Goal: Task Accomplishment & Management: Manage account settings

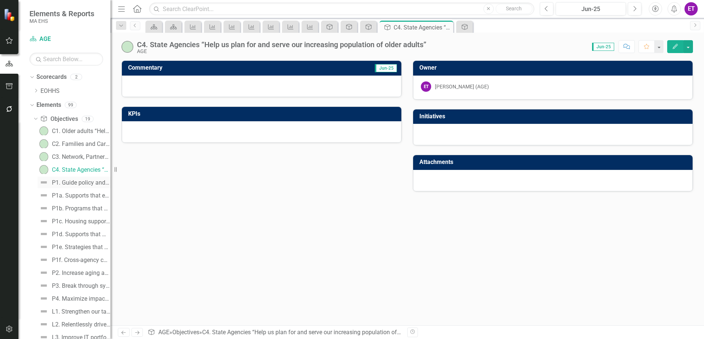
click at [78, 187] on link "P1. Guide policy and pioneer innovation to make [US_STATE] a great state for ol…" at bounding box center [74, 182] width 73 height 12
click at [675, 49] on icon "Edit" at bounding box center [675, 46] width 7 height 5
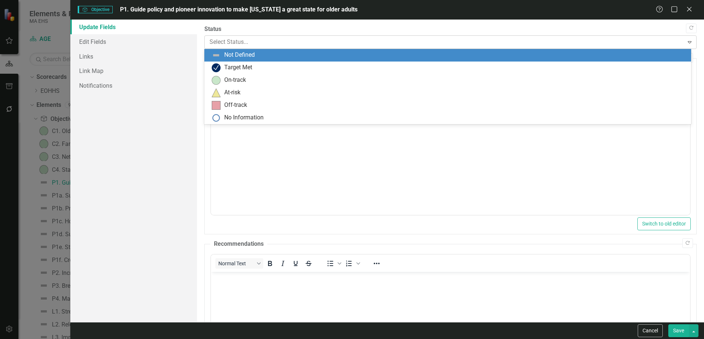
click at [256, 42] on div at bounding box center [444, 42] width 469 height 10
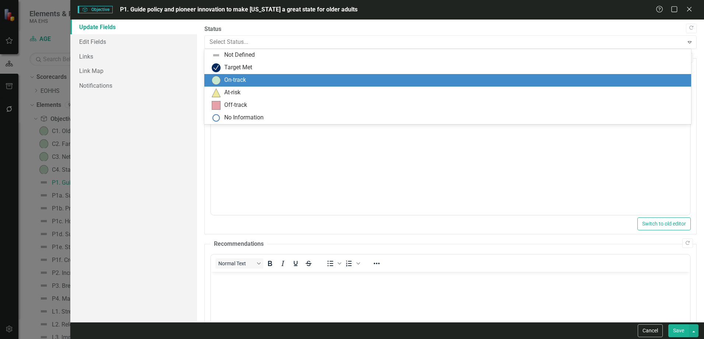
click at [219, 78] on img at bounding box center [216, 80] width 9 height 9
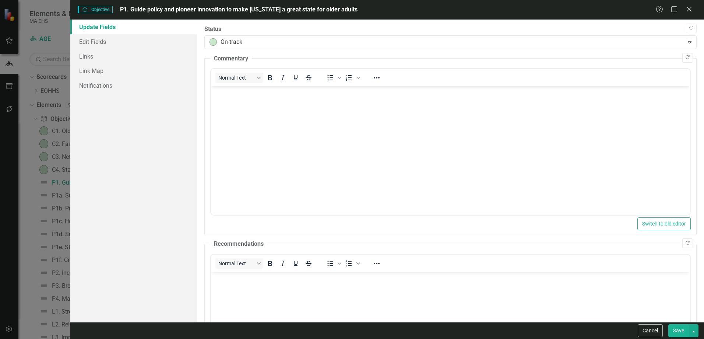
click at [674, 330] on button "Save" at bounding box center [678, 330] width 21 height 13
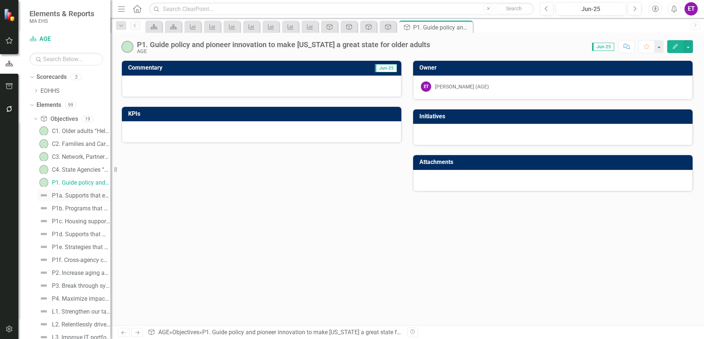
click at [78, 200] on link "P1a. Supports that enable aging in community" at bounding box center [74, 195] width 73 height 12
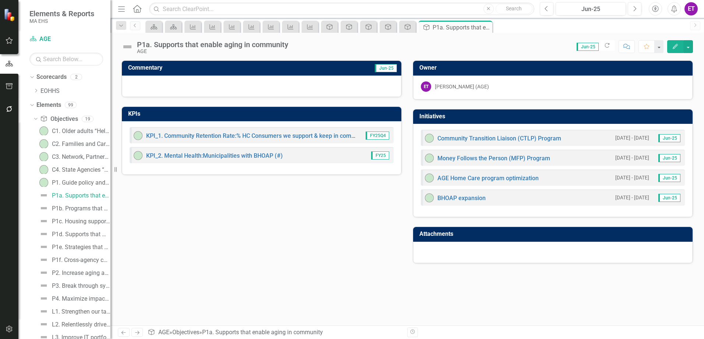
click at [676, 39] on div "P1a. Supports that enable aging in community AGE Score: 0.00 Jun-25 Completed R…" at bounding box center [407, 44] width 594 height 22
click at [673, 45] on icon "Edit" at bounding box center [675, 46] width 7 height 5
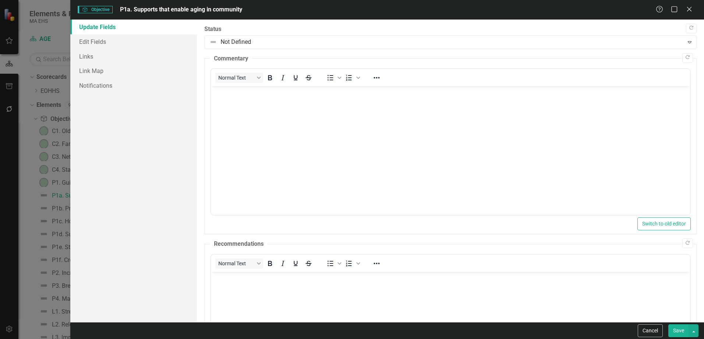
click at [250, 49] on div "Copy Forward Status Not Defined Expand Copy Forward Commentary Normal Text To o…" at bounding box center [450, 222] width 492 height 395
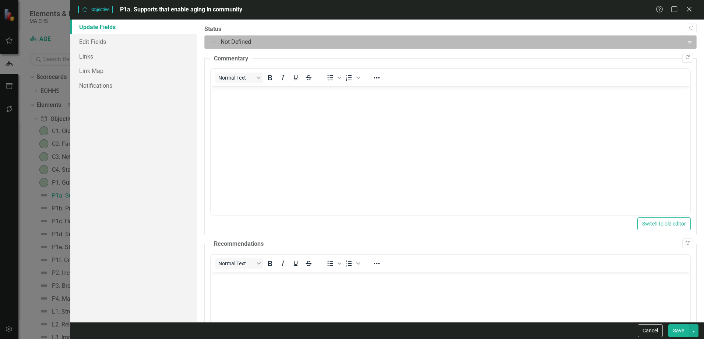
click at [246, 46] on div at bounding box center [444, 42] width 469 height 10
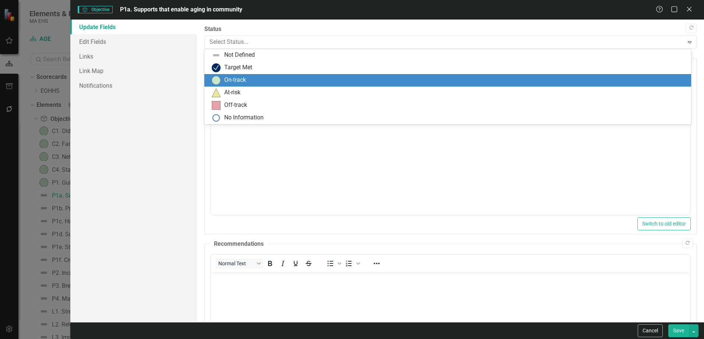
click at [238, 78] on div "On-track" at bounding box center [235, 80] width 22 height 8
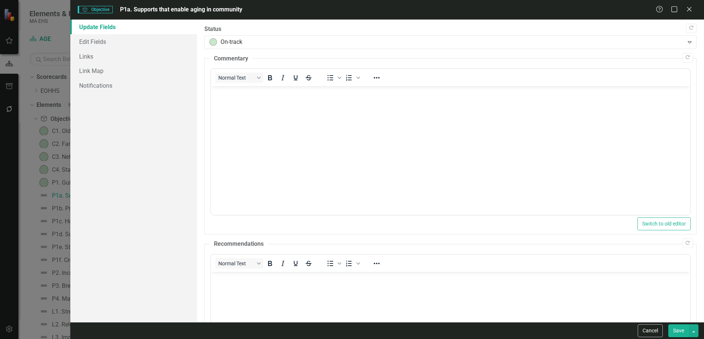
click at [670, 337] on div "Cancel Save" at bounding box center [387, 330] width 634 height 17
click at [671, 331] on button "Save" at bounding box center [678, 330] width 21 height 13
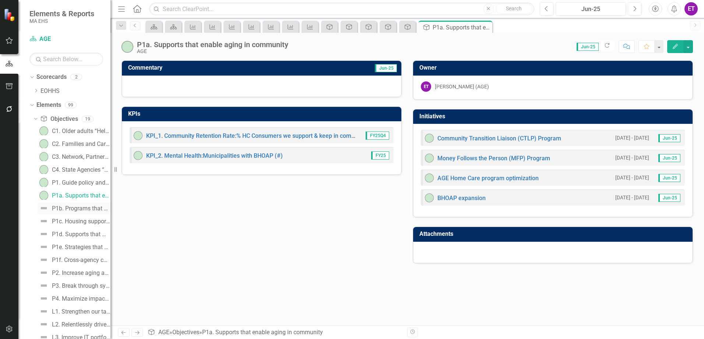
click at [80, 205] on div "P1b. Programs that protect older adult safety and security" at bounding box center [81, 208] width 59 height 7
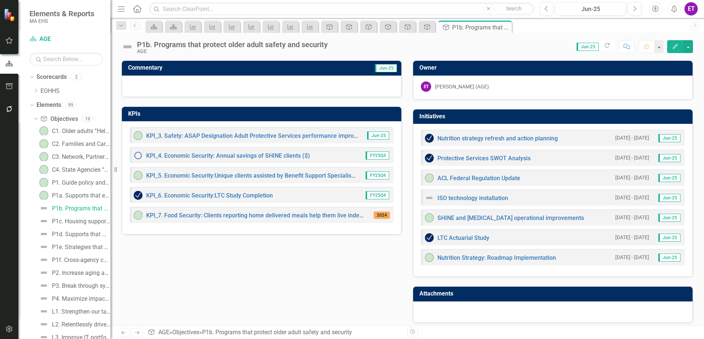
click at [675, 44] on icon "Edit" at bounding box center [675, 46] width 7 height 5
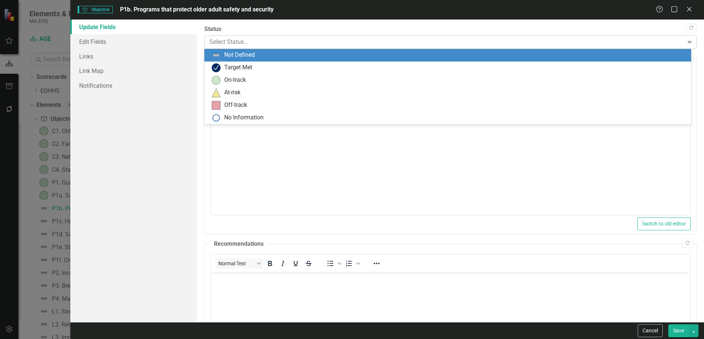
click at [240, 42] on div at bounding box center [444, 42] width 469 height 10
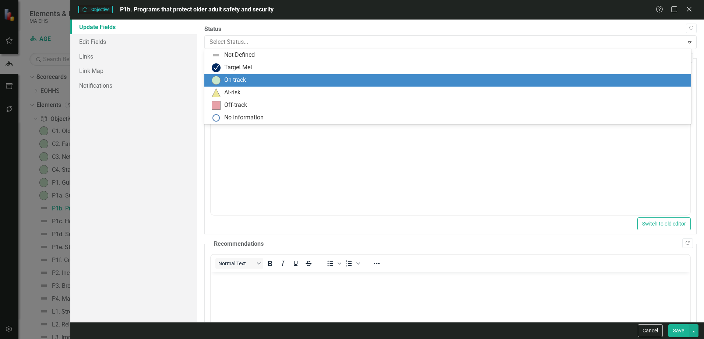
click at [240, 82] on div "On-track" at bounding box center [235, 80] width 22 height 8
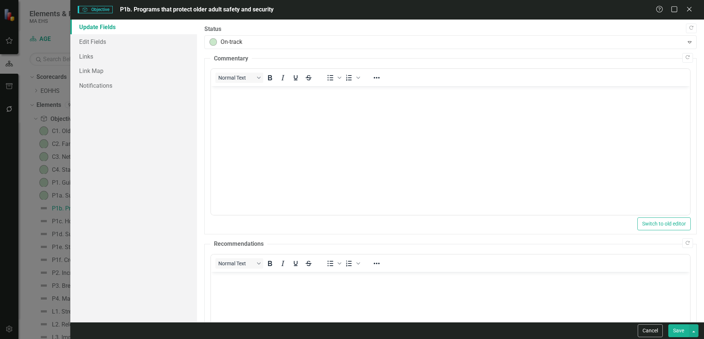
click at [687, 329] on button "Save" at bounding box center [678, 330] width 21 height 13
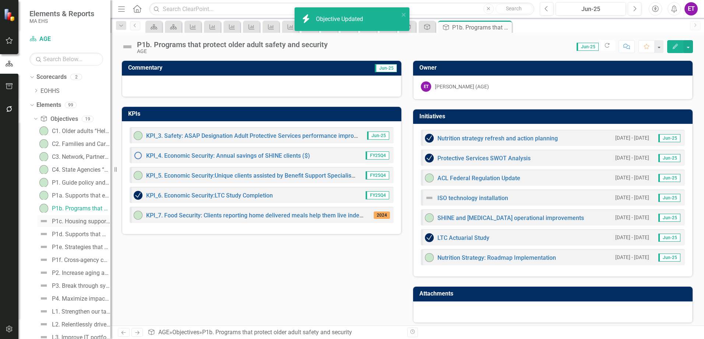
click at [87, 220] on div "P1c. Housing supports that promote healthy living" at bounding box center [81, 221] width 59 height 7
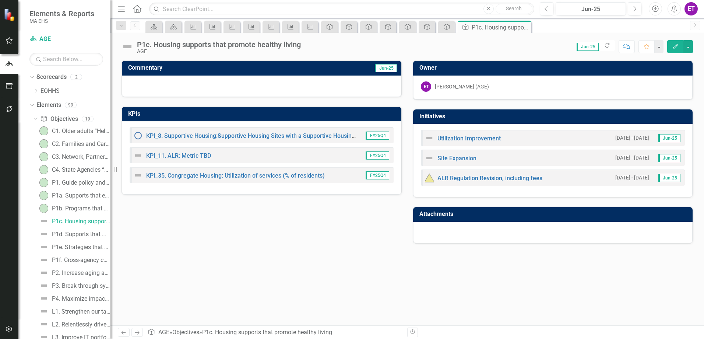
click at [671, 45] on button "Edit" at bounding box center [675, 46] width 16 height 13
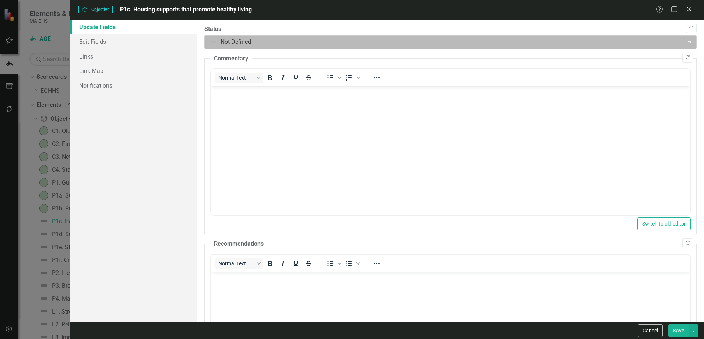
click at [215, 40] on div at bounding box center [444, 42] width 469 height 10
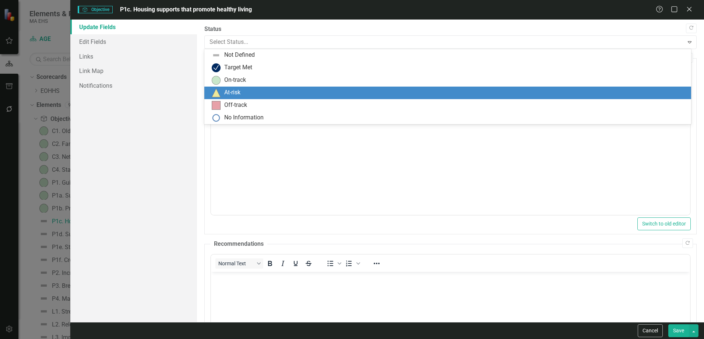
click at [239, 88] on div "At-risk" at bounding box center [232, 92] width 16 height 8
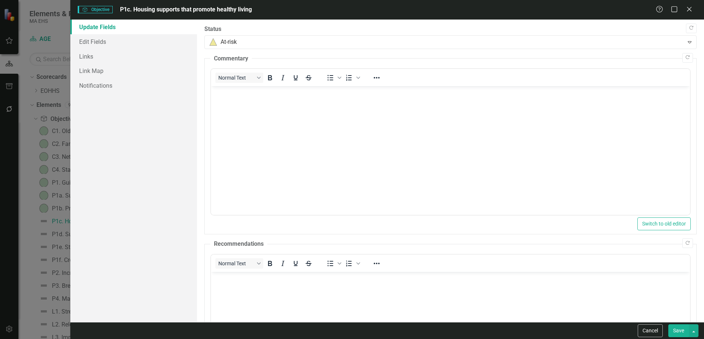
click at [681, 332] on button "Save" at bounding box center [678, 330] width 21 height 13
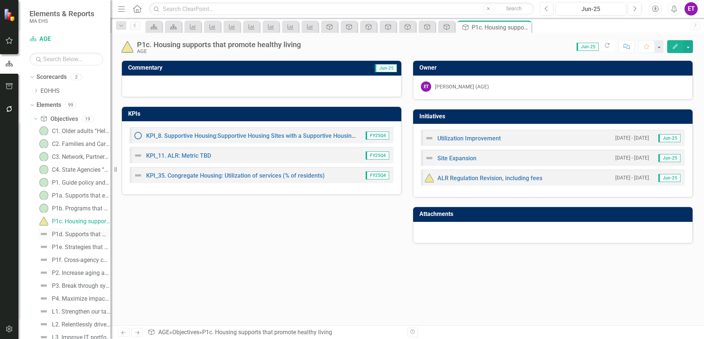
click at [77, 237] on link "P1d. Supports that make family caregiving viable and desirable" at bounding box center [74, 234] width 73 height 12
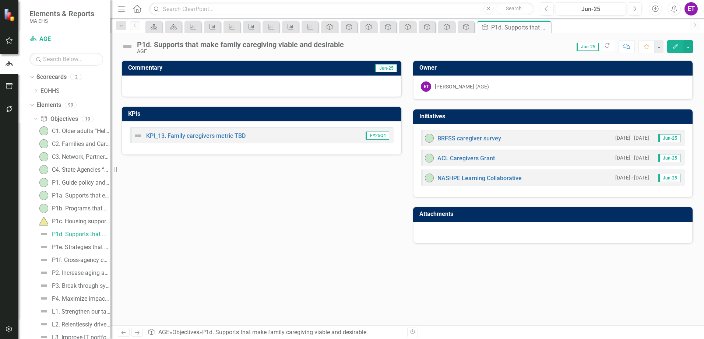
click at [676, 49] on button "Edit" at bounding box center [675, 46] width 16 height 13
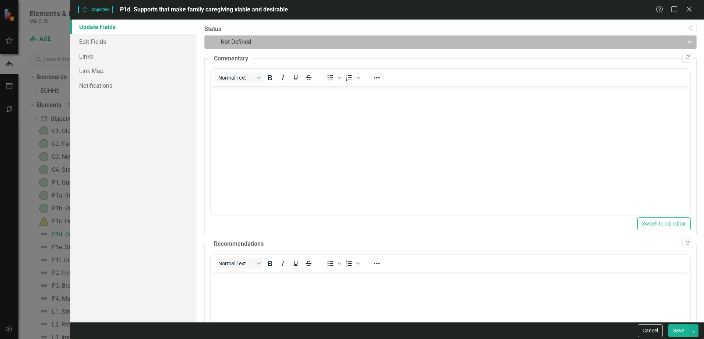
click at [253, 42] on div at bounding box center [444, 42] width 469 height 10
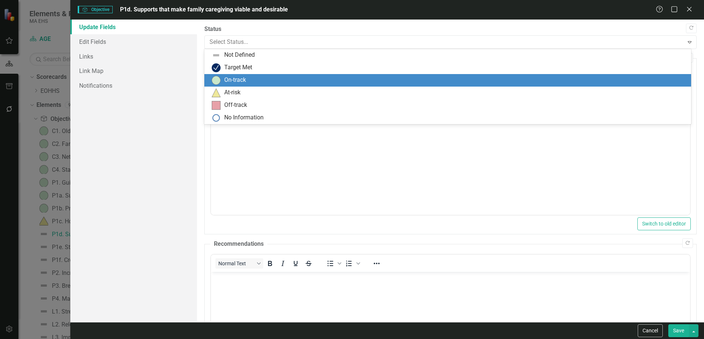
click at [241, 80] on div "On-track" at bounding box center [235, 80] width 22 height 8
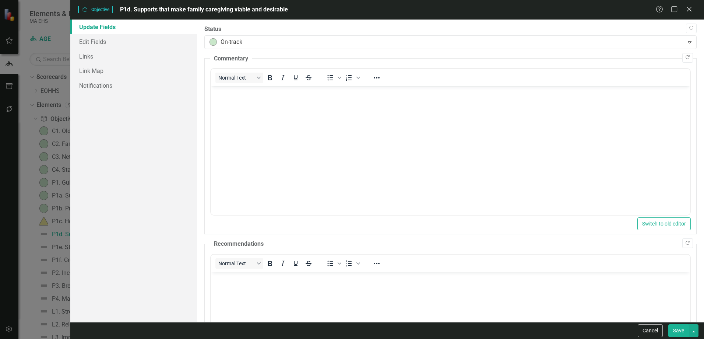
click at [676, 328] on button "Save" at bounding box center [678, 330] width 21 height 13
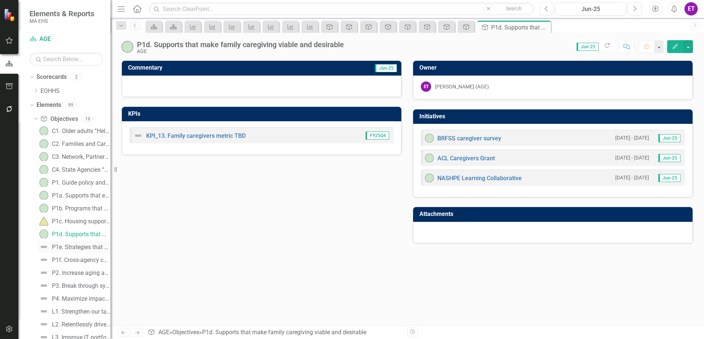
click at [73, 246] on div "P1e. Strategies that advance age- and dementia-friendly communities" at bounding box center [81, 247] width 59 height 7
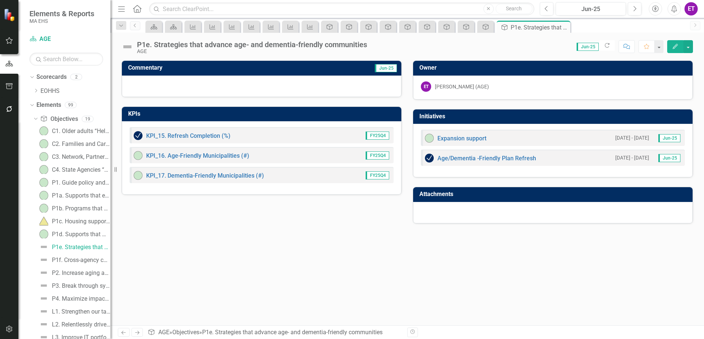
click at [672, 47] on icon "Edit" at bounding box center [675, 46] width 7 height 5
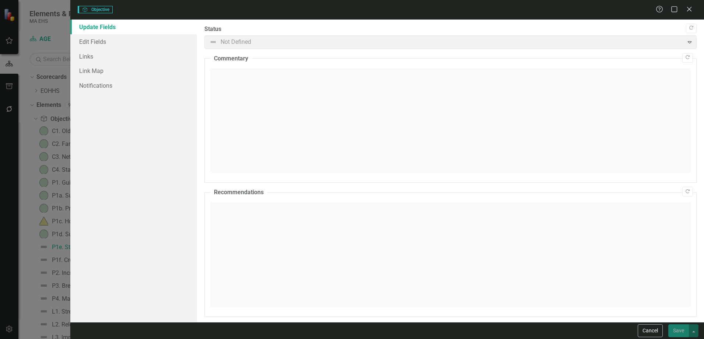
click at [288, 41] on div at bounding box center [444, 42] width 469 height 10
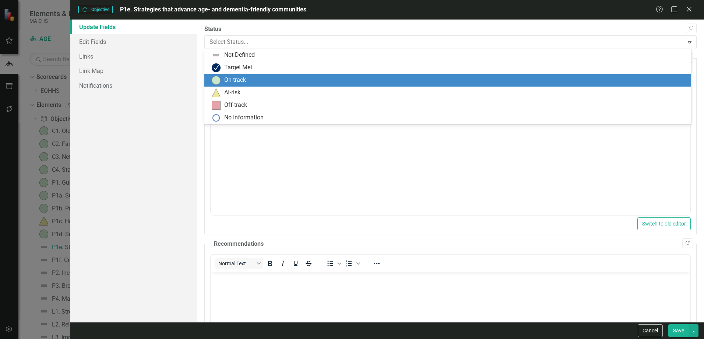
click at [246, 77] on div "On-track" at bounding box center [235, 80] width 22 height 8
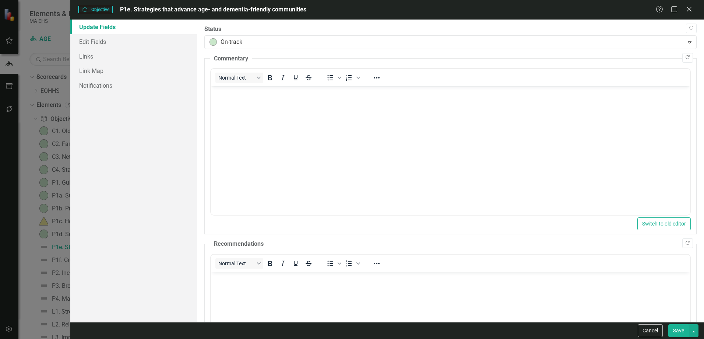
click at [687, 332] on button "Save" at bounding box center [678, 330] width 21 height 13
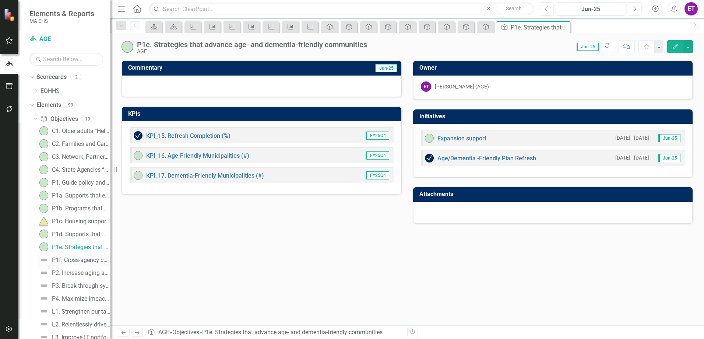
click at [80, 263] on div "P1f. Cross-agency collaboration that infuses aging in all policies" at bounding box center [81, 260] width 59 height 7
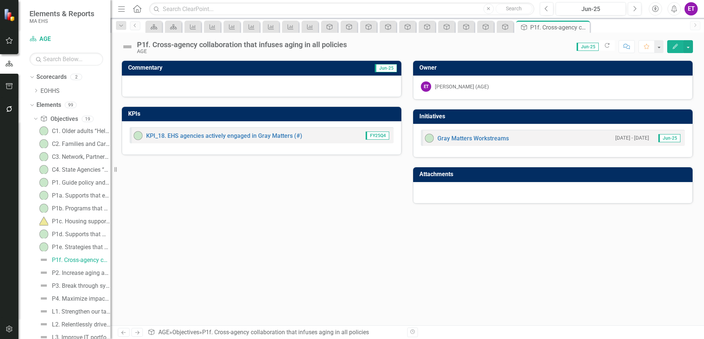
click at [673, 50] on button "Edit" at bounding box center [675, 46] width 16 height 13
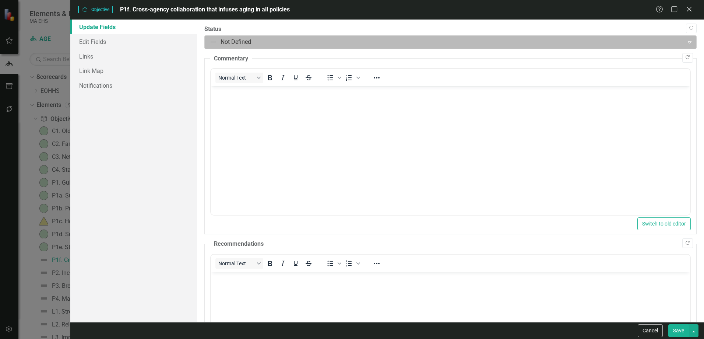
click at [255, 41] on div at bounding box center [444, 42] width 469 height 10
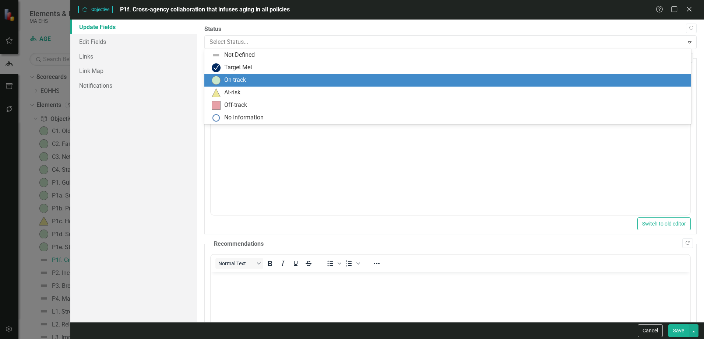
click at [242, 84] on div "On-track" at bounding box center [235, 80] width 22 height 8
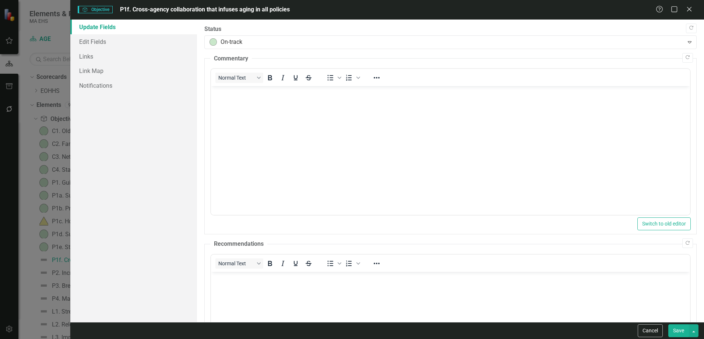
click at [682, 331] on button "Save" at bounding box center [678, 330] width 21 height 13
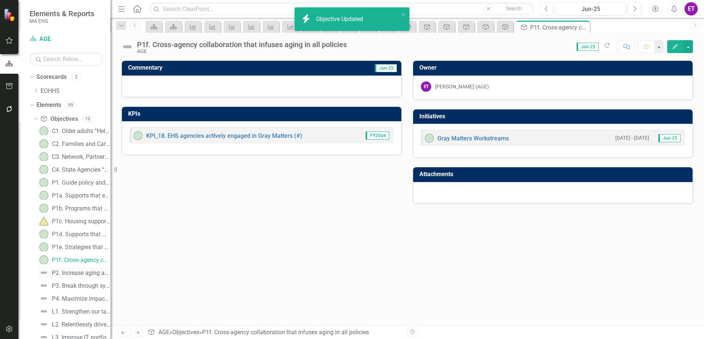
click at [77, 275] on div "P2. Increase aging awareness andencourage timely planning" at bounding box center [81, 273] width 59 height 7
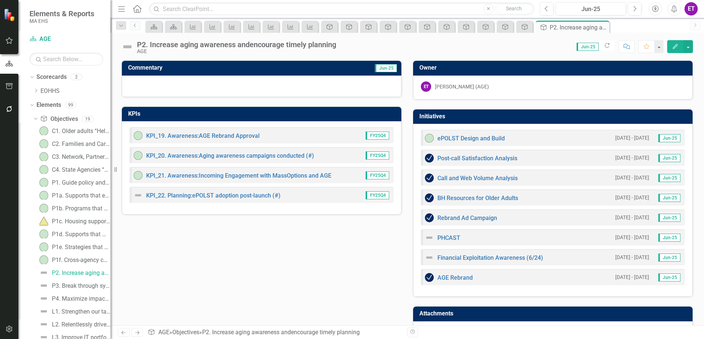
click at [672, 44] on icon "Edit" at bounding box center [675, 46] width 7 height 5
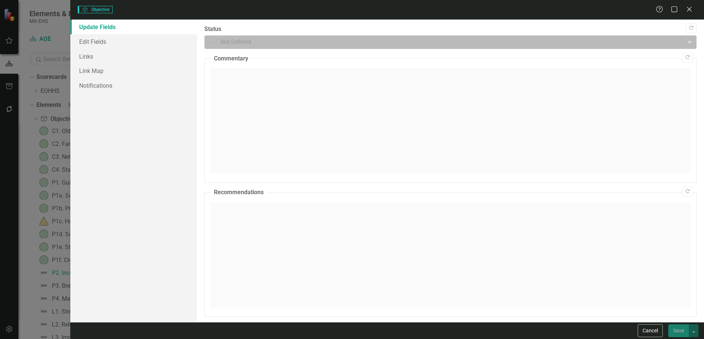
click at [252, 39] on div at bounding box center [444, 42] width 469 height 10
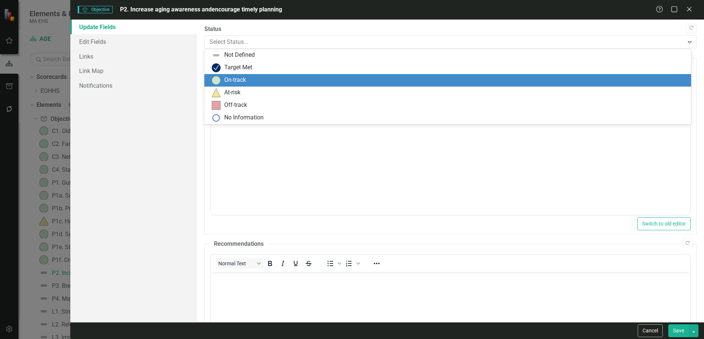
click at [239, 81] on div "On-track" at bounding box center [235, 80] width 22 height 8
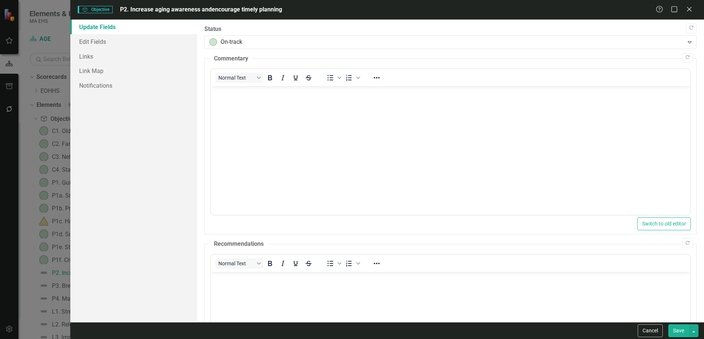
click at [683, 333] on button "Save" at bounding box center [678, 330] width 21 height 13
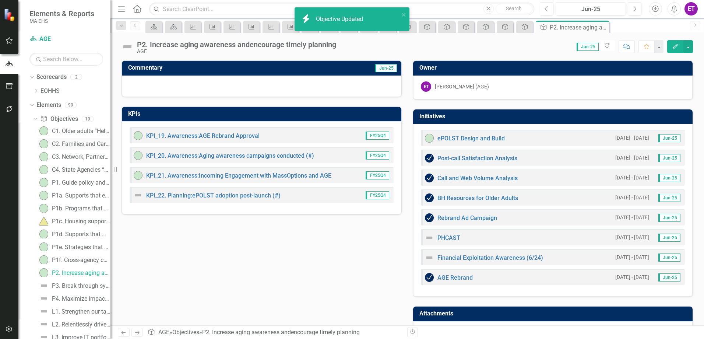
scroll to position [74, 0]
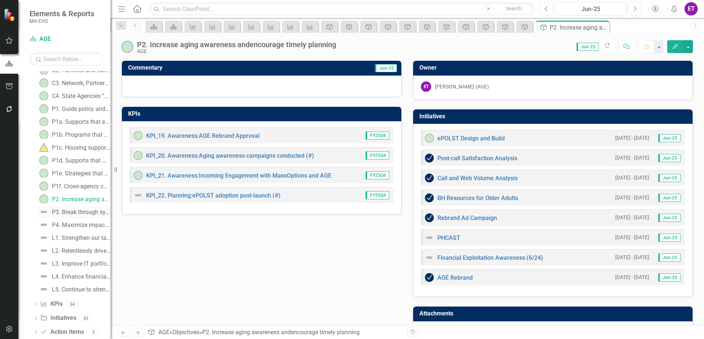
click at [77, 215] on link "P3. Break through systemic barriers that impact equity for older adults" at bounding box center [74, 212] width 73 height 12
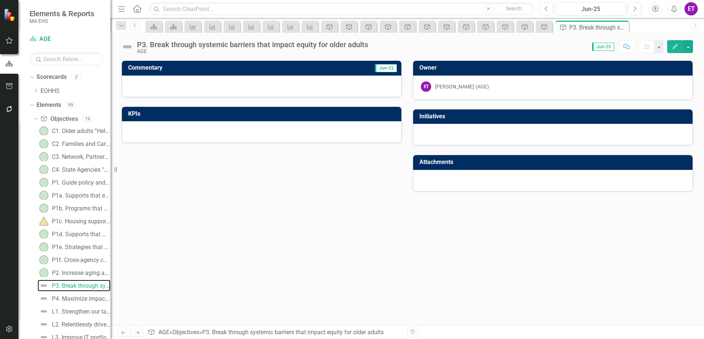
scroll to position [103, 0]
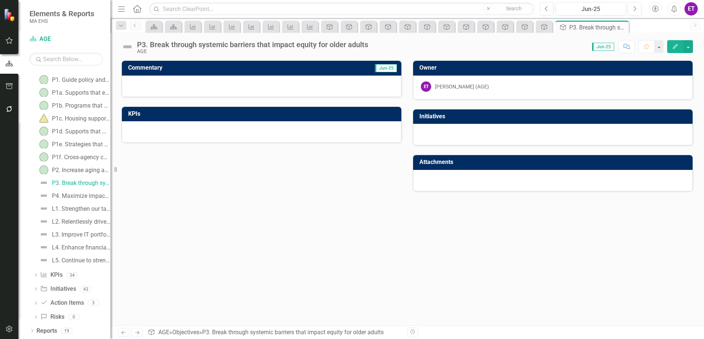
click at [670, 47] on button "Edit" at bounding box center [675, 46] width 16 height 13
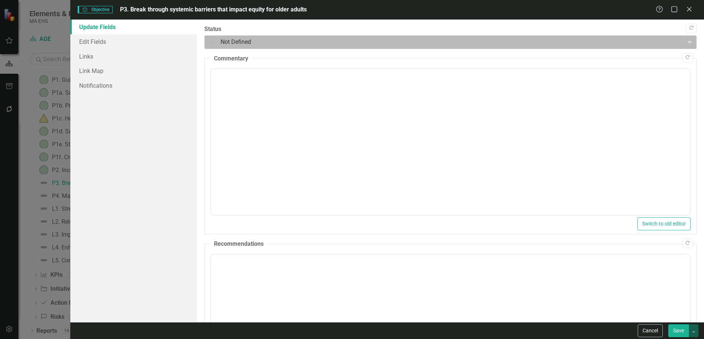
click at [314, 46] on div at bounding box center [444, 42] width 469 height 10
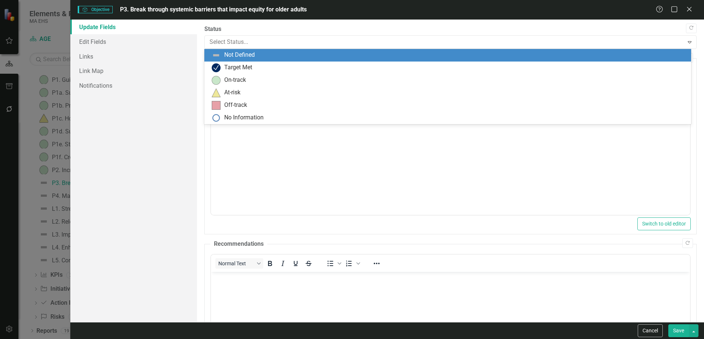
scroll to position [0, 0]
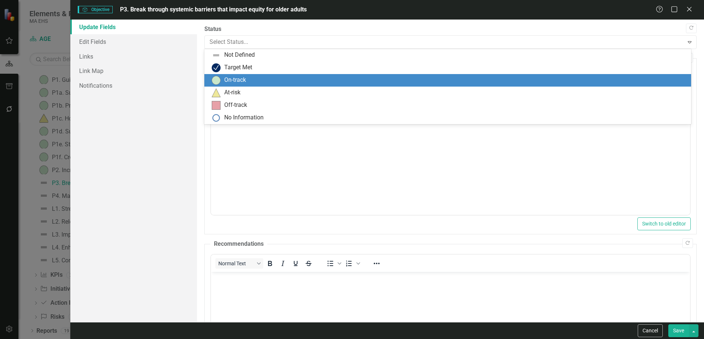
click at [272, 84] on div "On-track" at bounding box center [449, 80] width 475 height 9
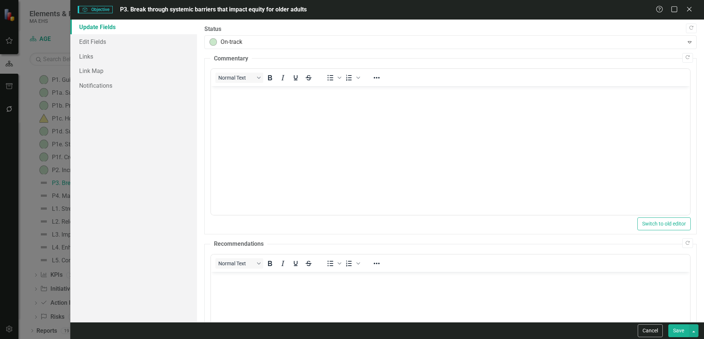
click at [679, 330] on button "Save" at bounding box center [678, 330] width 21 height 13
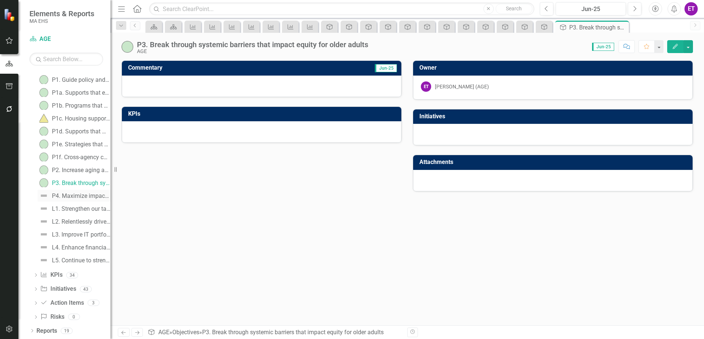
click at [75, 199] on link "P4. Maximize impact and quality of EOEA funded programs" at bounding box center [74, 196] width 73 height 12
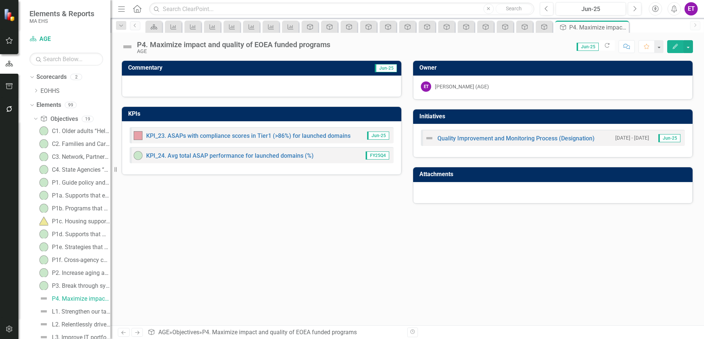
click at [681, 46] on button "Edit" at bounding box center [675, 46] width 16 height 13
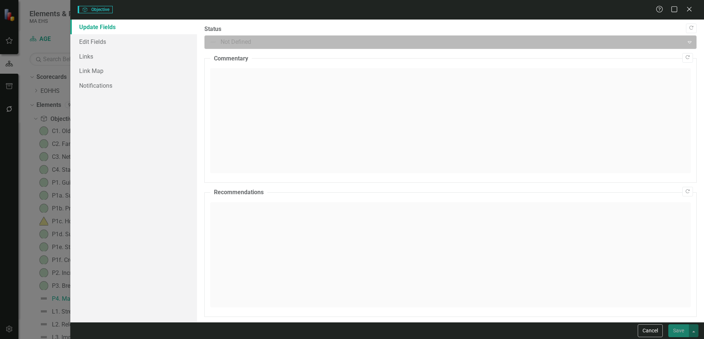
click at [309, 43] on div at bounding box center [444, 42] width 469 height 10
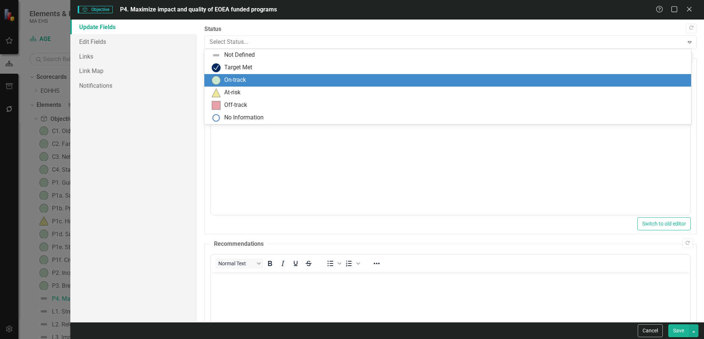
click at [263, 78] on div "On-track" at bounding box center [449, 80] width 475 height 9
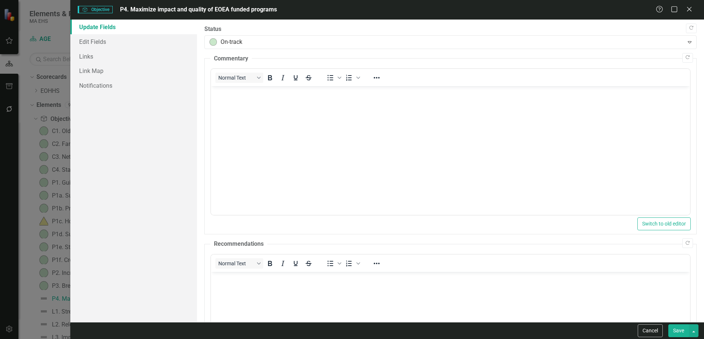
click at [678, 329] on button "Save" at bounding box center [678, 330] width 21 height 13
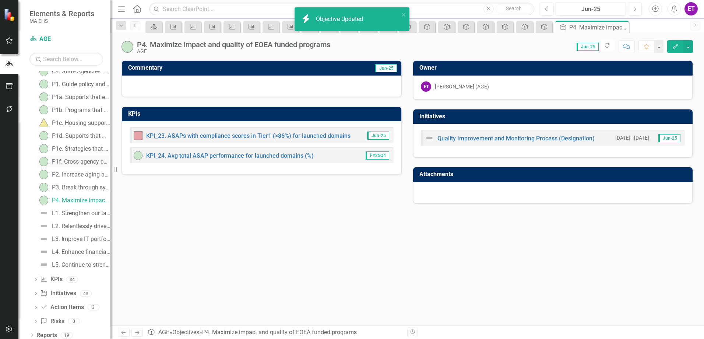
scroll to position [103, 0]
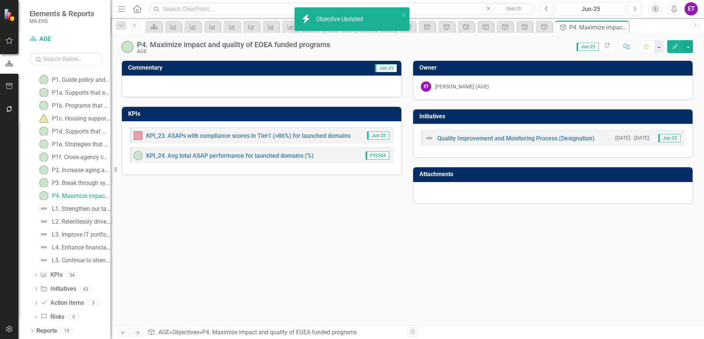
click at [86, 204] on link "L1. Strengthen our talent and operating model" at bounding box center [74, 209] width 73 height 12
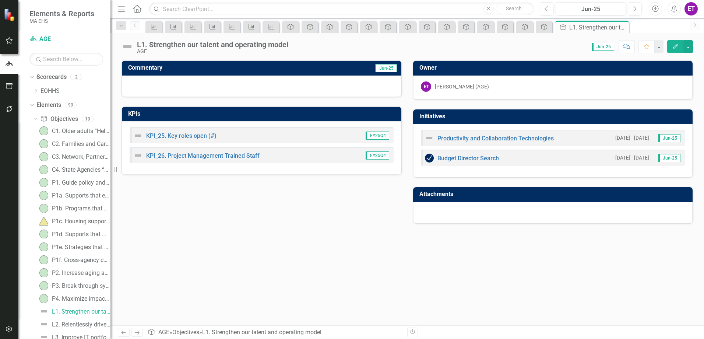
click at [671, 47] on button "Edit" at bounding box center [675, 46] width 16 height 13
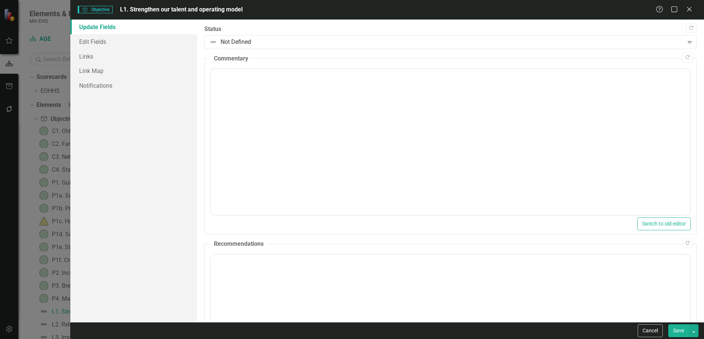
click at [260, 44] on div at bounding box center [444, 42] width 469 height 10
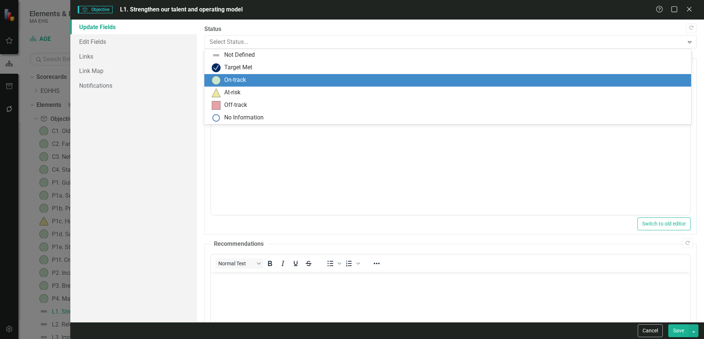
click at [251, 74] on div "On-track" at bounding box center [447, 80] width 487 height 13
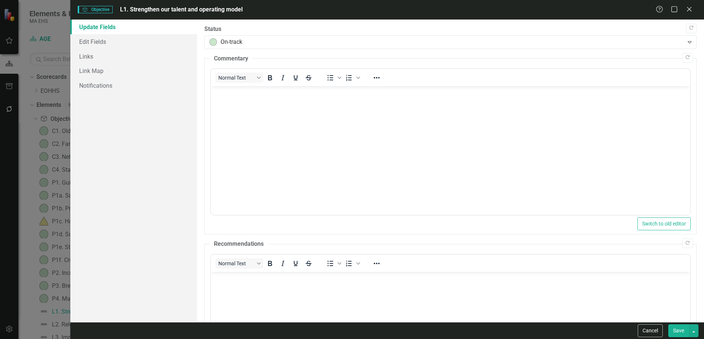
click at [675, 332] on button "Save" at bounding box center [678, 330] width 21 height 13
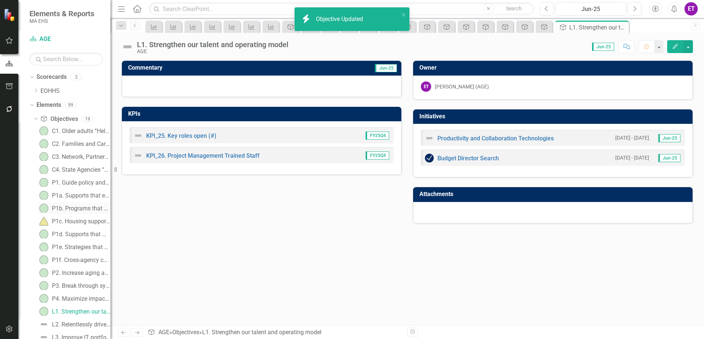
scroll to position [103, 0]
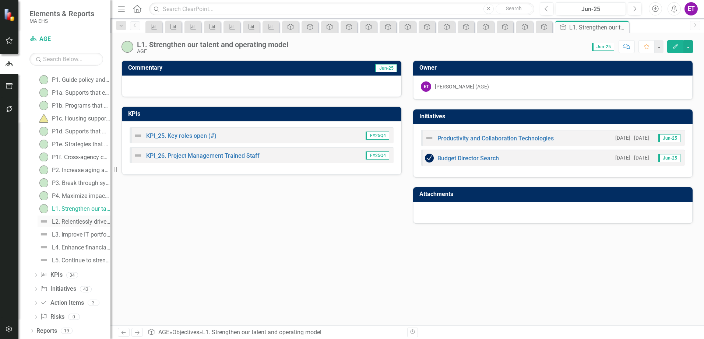
click at [91, 221] on div "L2. Relentlessly drive operational excellence" at bounding box center [81, 221] width 59 height 7
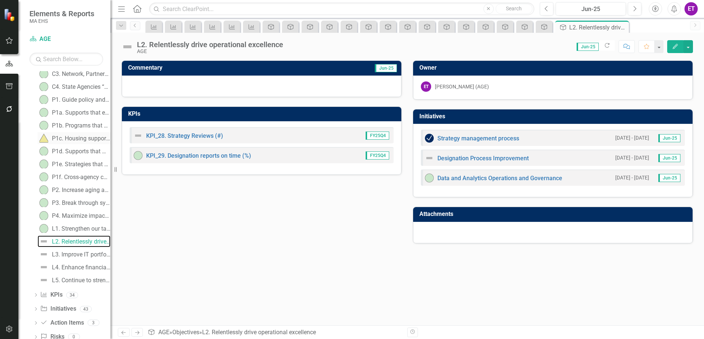
scroll to position [103, 0]
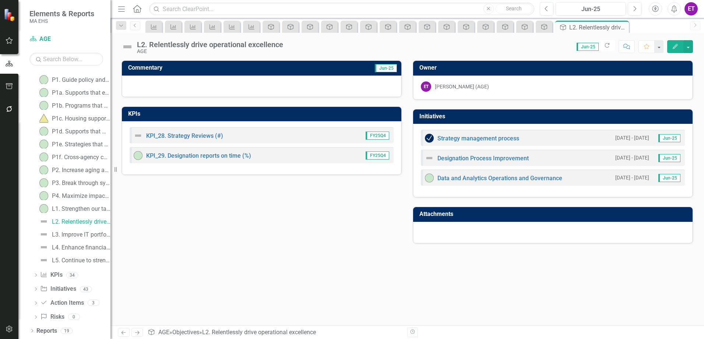
click at [668, 43] on button "Edit" at bounding box center [675, 46] width 16 height 13
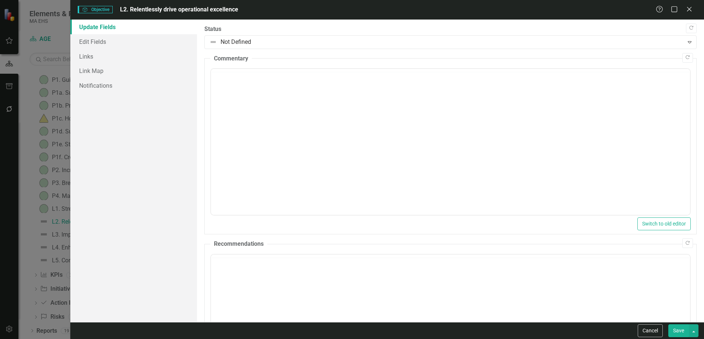
click at [253, 41] on div at bounding box center [444, 42] width 469 height 10
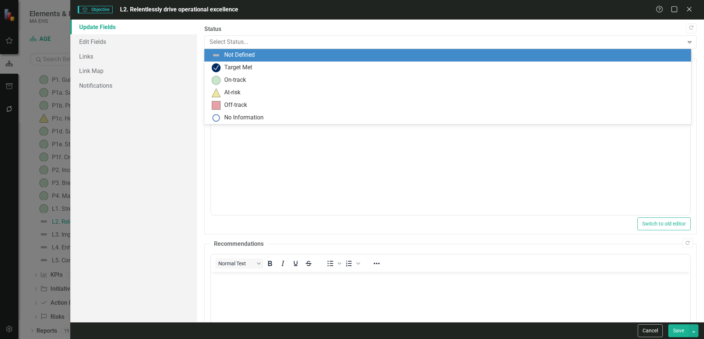
scroll to position [0, 0]
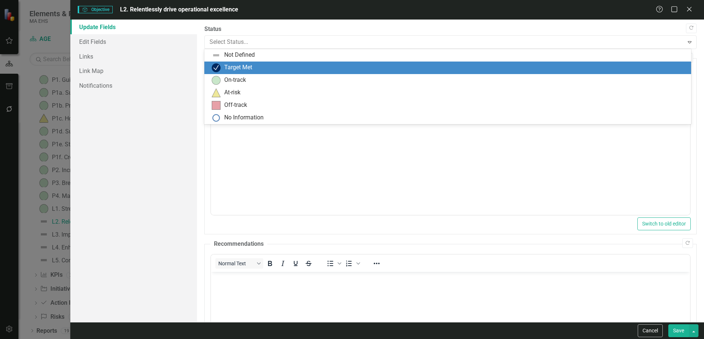
click at [248, 73] on div "Target Met" at bounding box center [447, 67] width 487 height 13
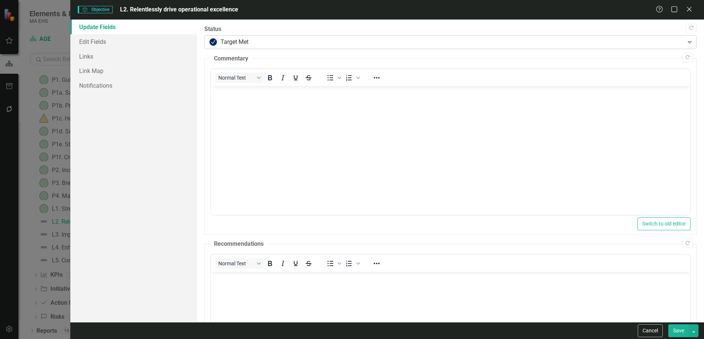
click at [248, 48] on div "Target Met" at bounding box center [444, 42] width 477 height 13
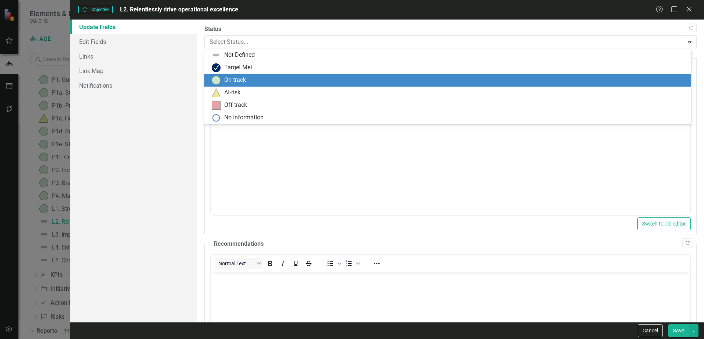
click at [235, 79] on div "On-track" at bounding box center [235, 80] width 22 height 8
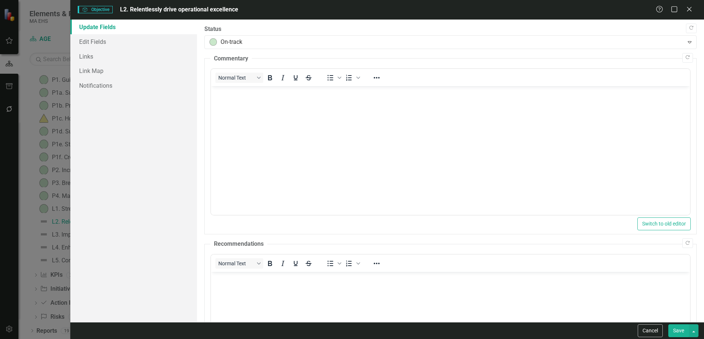
click at [685, 331] on button "Save" at bounding box center [678, 330] width 21 height 13
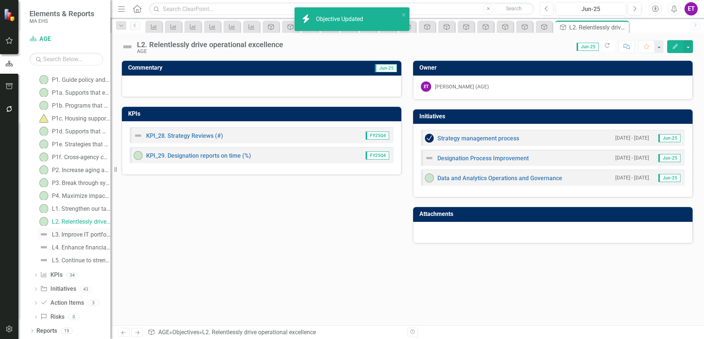
drag, startPoint x: 79, startPoint y: 231, endPoint x: 294, endPoint y: 276, distance: 219.6
click at [79, 231] on div "L3. Improve IT portfolio" at bounding box center [81, 234] width 59 height 7
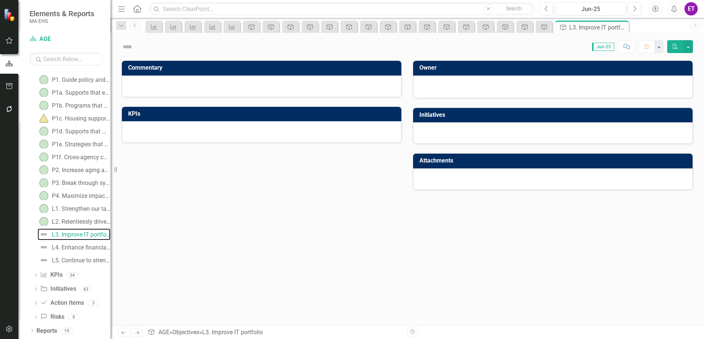
scroll to position [4, 0]
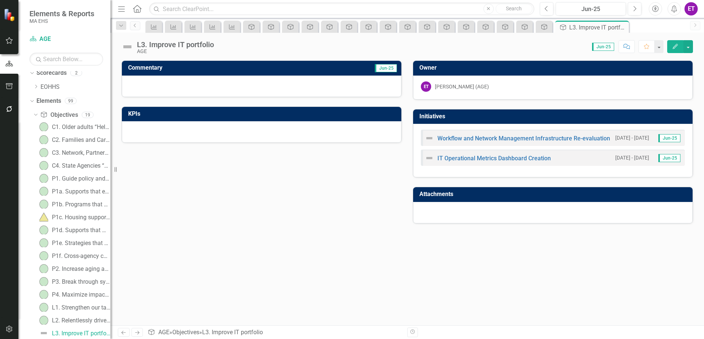
click at [671, 49] on button "Edit" at bounding box center [675, 46] width 16 height 13
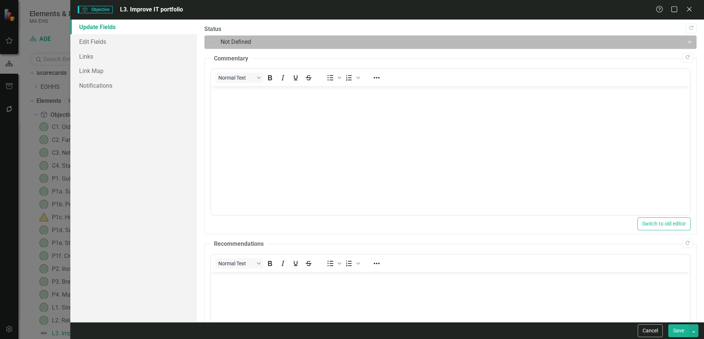
scroll to position [0, 0]
click at [236, 44] on div at bounding box center [444, 42] width 469 height 10
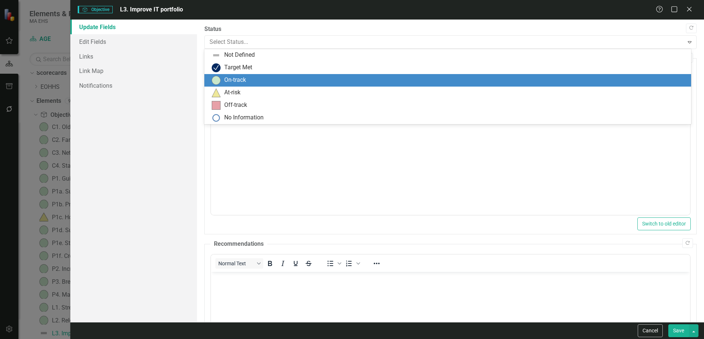
click at [228, 81] on div "On-track" at bounding box center [235, 80] width 22 height 8
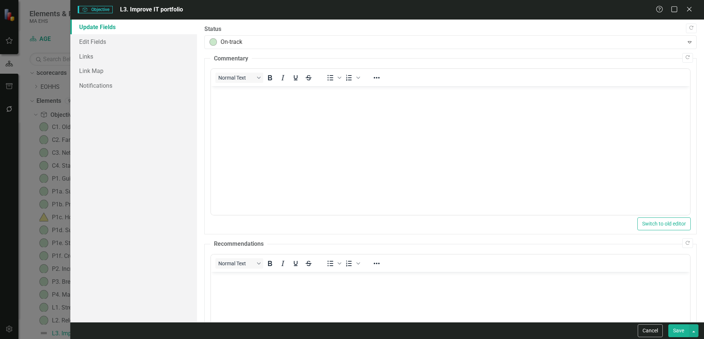
click at [684, 328] on button "Save" at bounding box center [678, 330] width 21 height 13
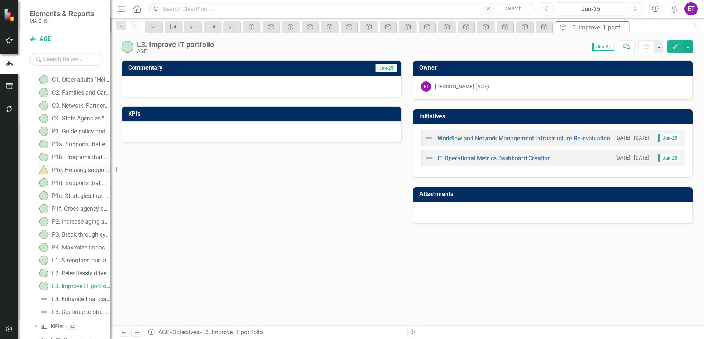
scroll to position [103, 0]
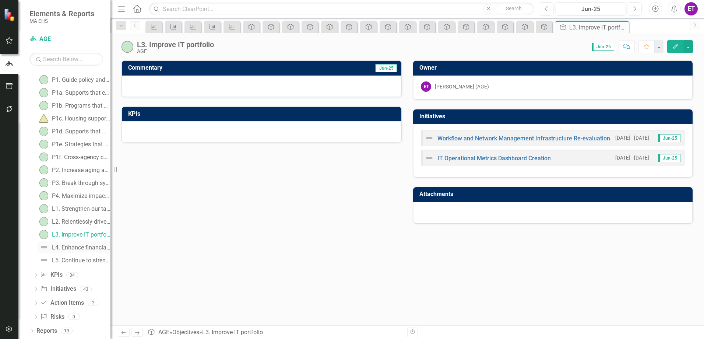
click at [73, 243] on link "L4. Enhance financial stewardship" at bounding box center [74, 247] width 73 height 12
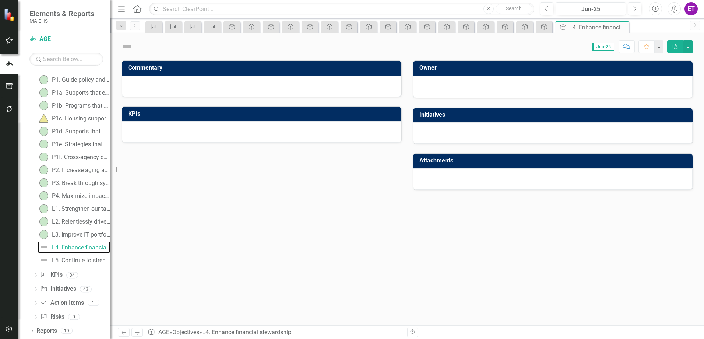
scroll to position [17, 0]
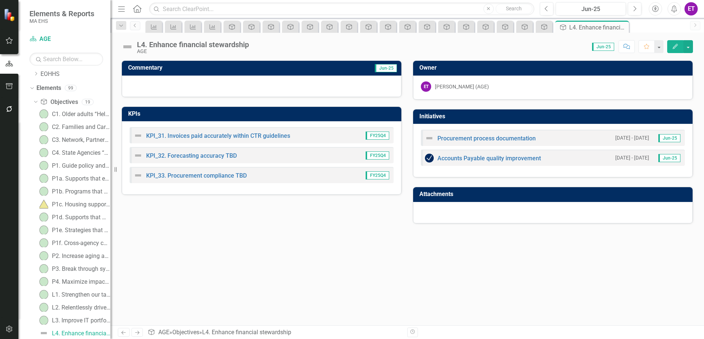
click at [675, 47] on icon "Edit" at bounding box center [675, 46] width 7 height 5
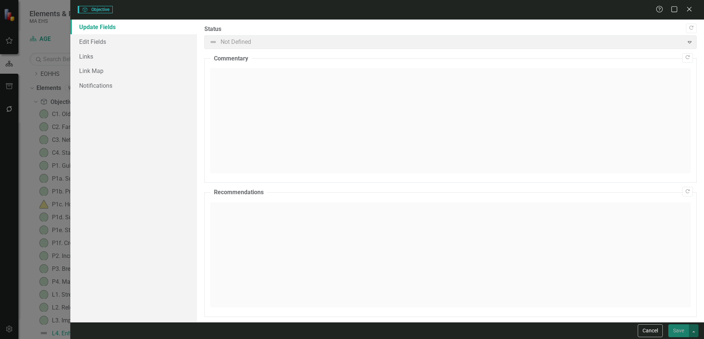
click at [247, 43] on div at bounding box center [444, 42] width 469 height 10
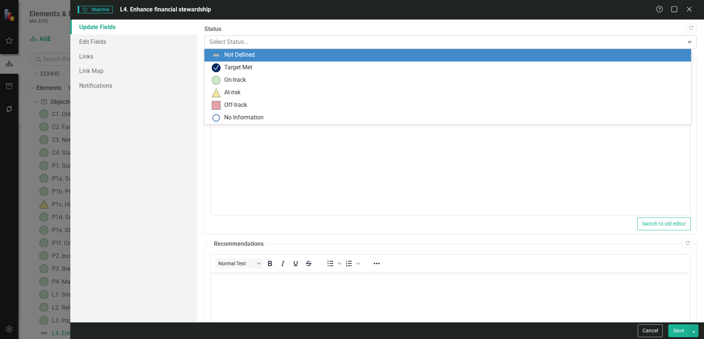
scroll to position [0, 0]
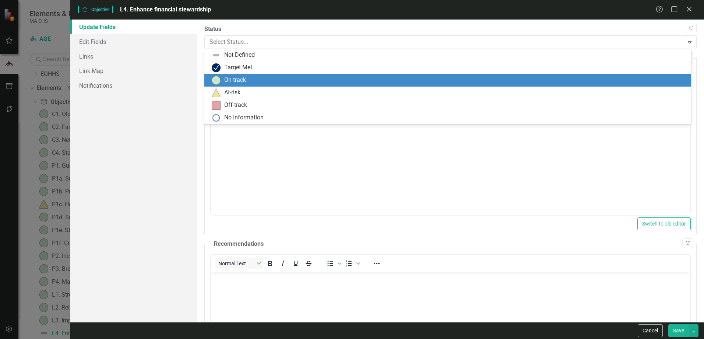
click at [240, 80] on div "On-track" at bounding box center [235, 80] width 22 height 8
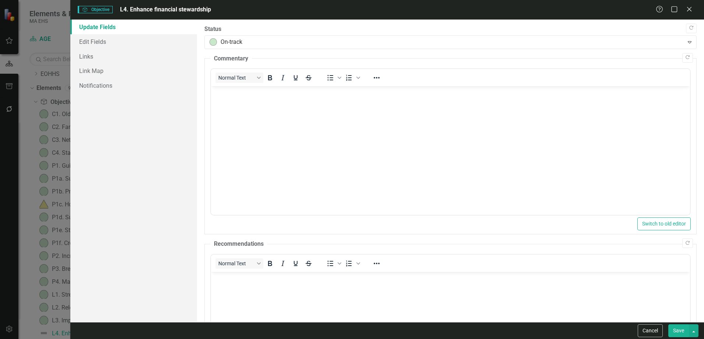
click at [676, 334] on button "Save" at bounding box center [678, 330] width 21 height 13
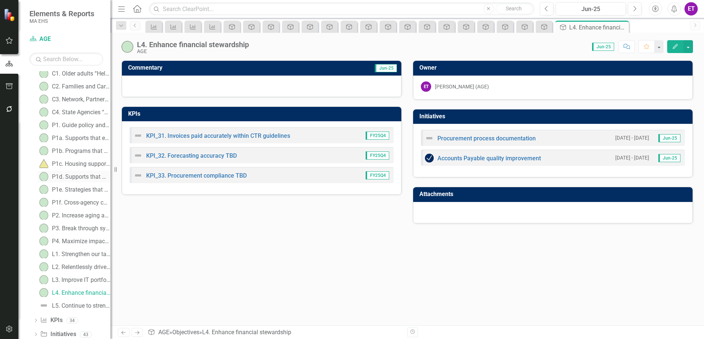
scroll to position [103, 0]
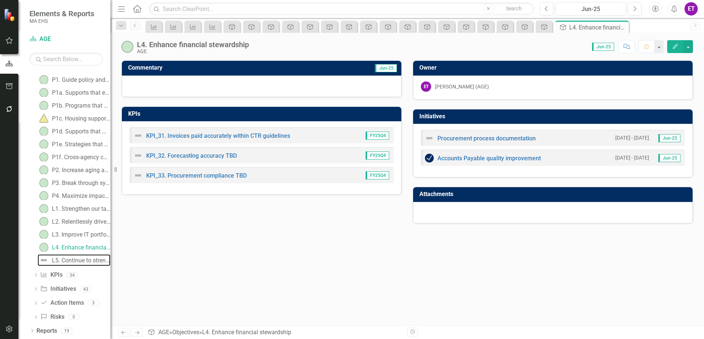
drag, startPoint x: 84, startPoint y: 257, endPoint x: 4, endPoint y: 210, distance: 92.6
click at [84, 257] on div "L5. Continue to strengthen culture and values" at bounding box center [81, 260] width 59 height 7
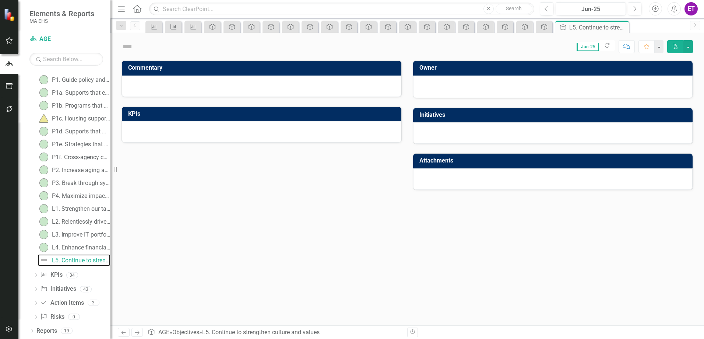
scroll to position [30, 0]
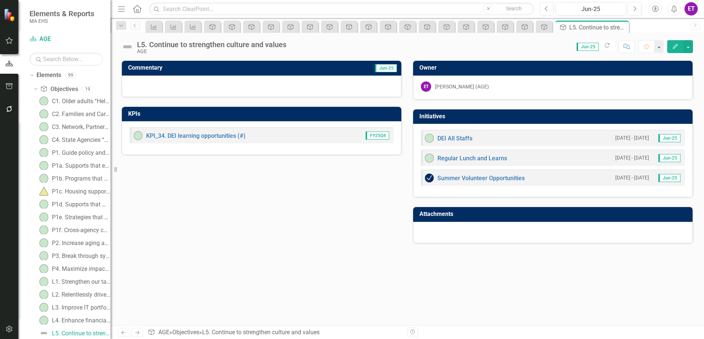
click at [676, 47] on icon "button" at bounding box center [675, 46] width 5 height 5
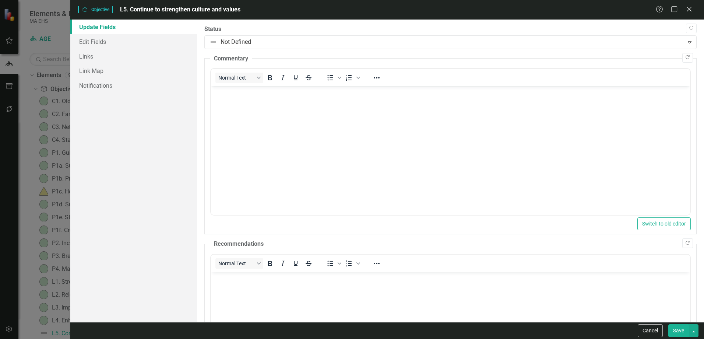
scroll to position [0, 0]
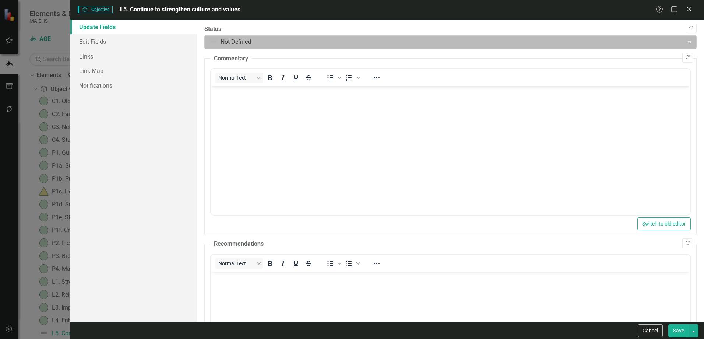
click at [269, 43] on div at bounding box center [444, 42] width 469 height 10
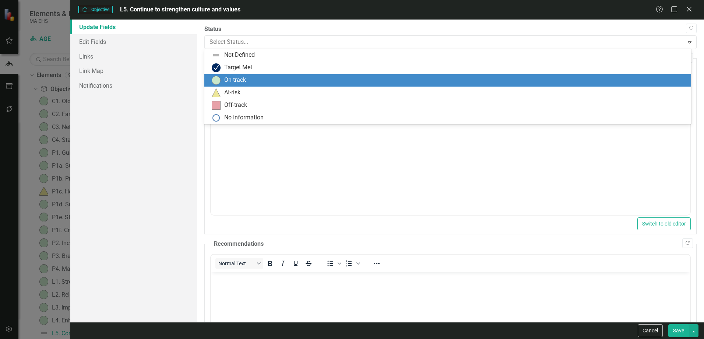
click at [250, 79] on div "On-track" at bounding box center [449, 80] width 475 height 9
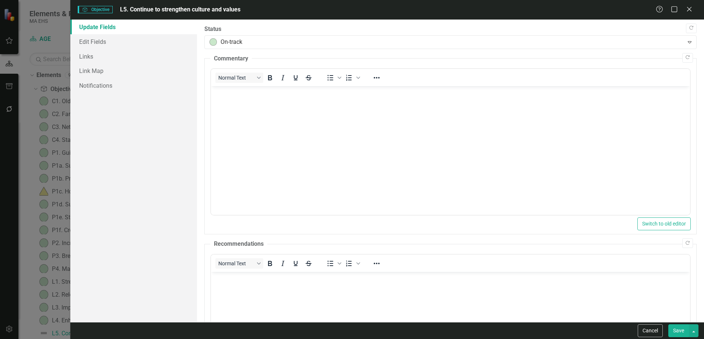
click at [674, 332] on button "Save" at bounding box center [678, 330] width 21 height 13
